Goal: Share content: Share content

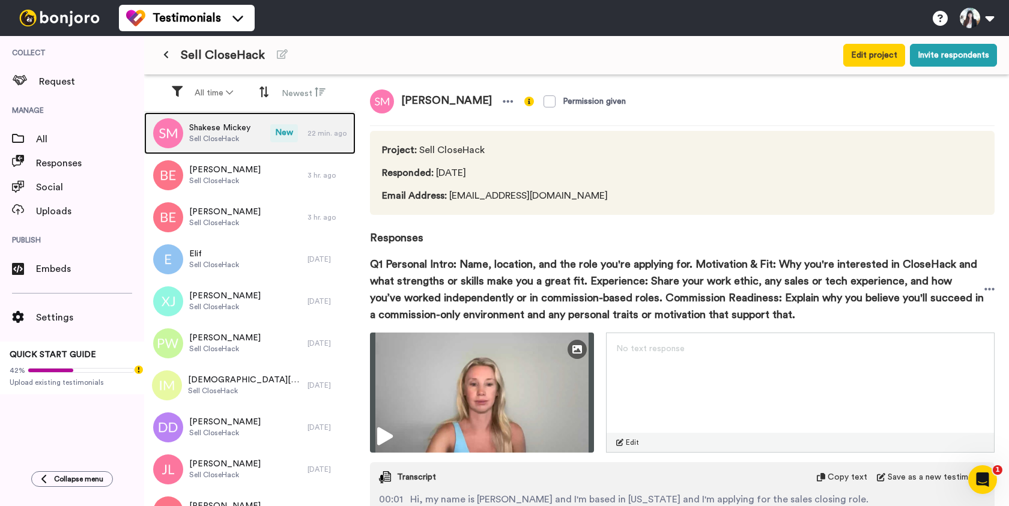
click at [219, 140] on span "Sell CloseHack" at bounding box center [219, 139] width 61 height 10
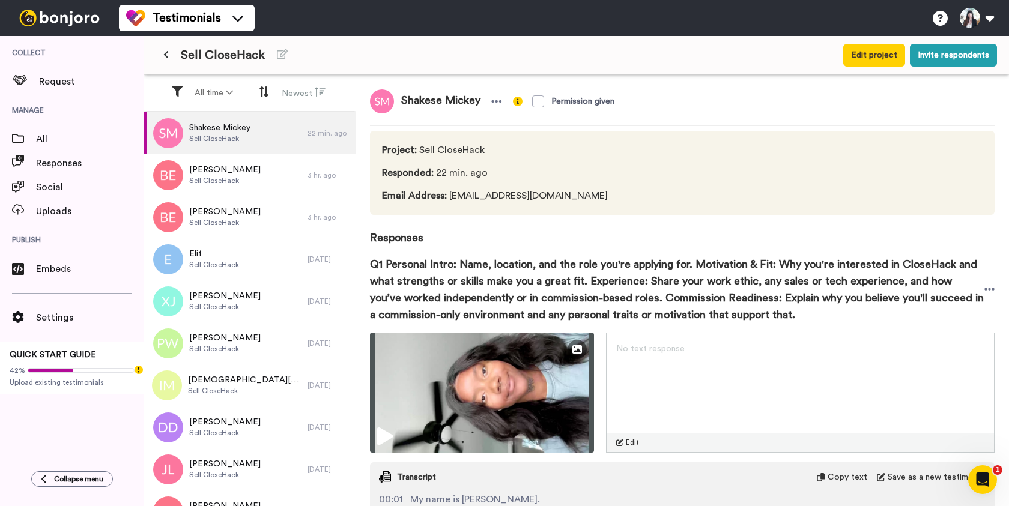
click at [426, 101] on span "Shakese Mickey" at bounding box center [441, 102] width 94 height 24
copy div "Shakese Mickey"
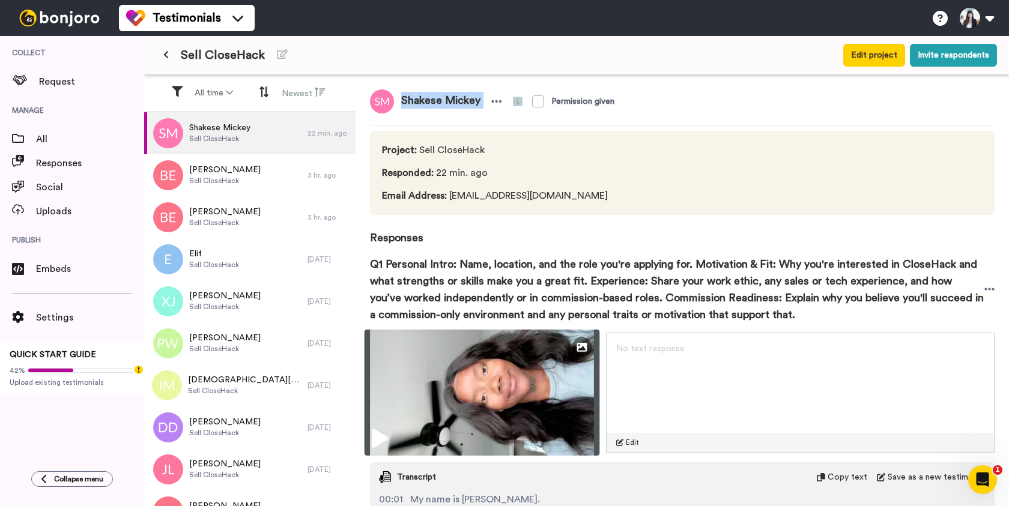
click at [492, 398] on img at bounding box center [482, 393] width 235 height 126
